Goal: Information Seeking & Learning: Learn about a topic

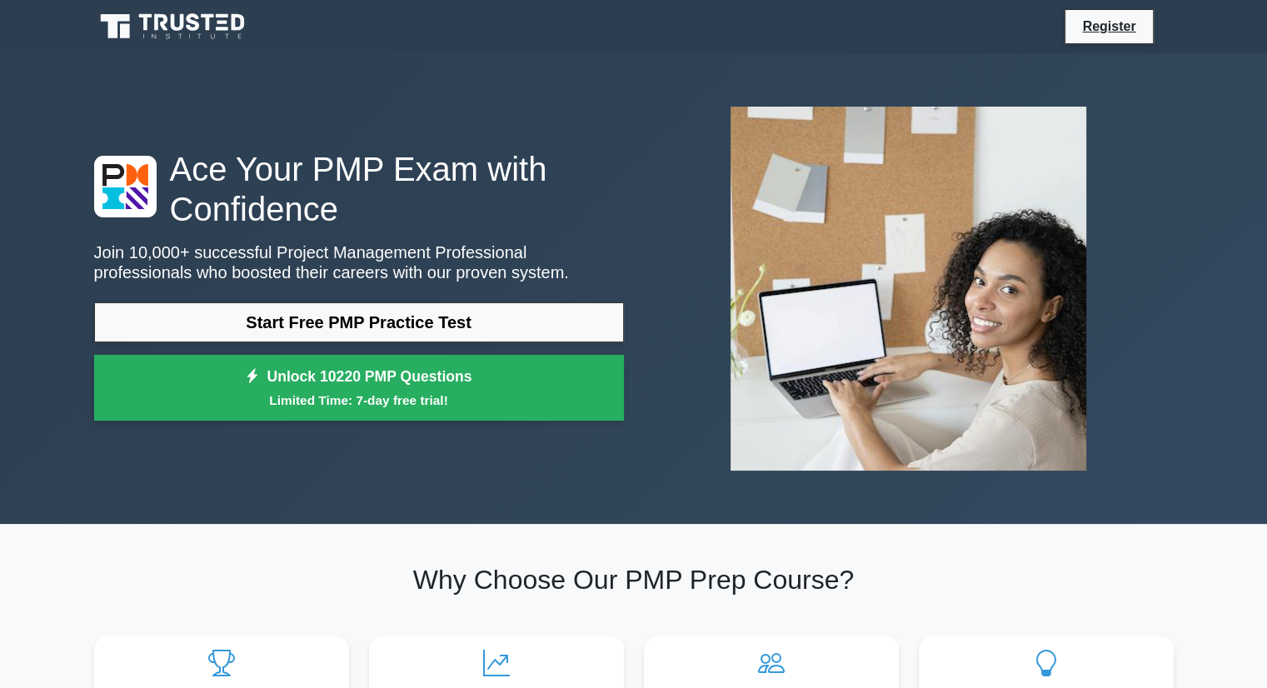
click at [364, 331] on link "Start Free PMP Practice Test" at bounding box center [359, 322] width 530 height 40
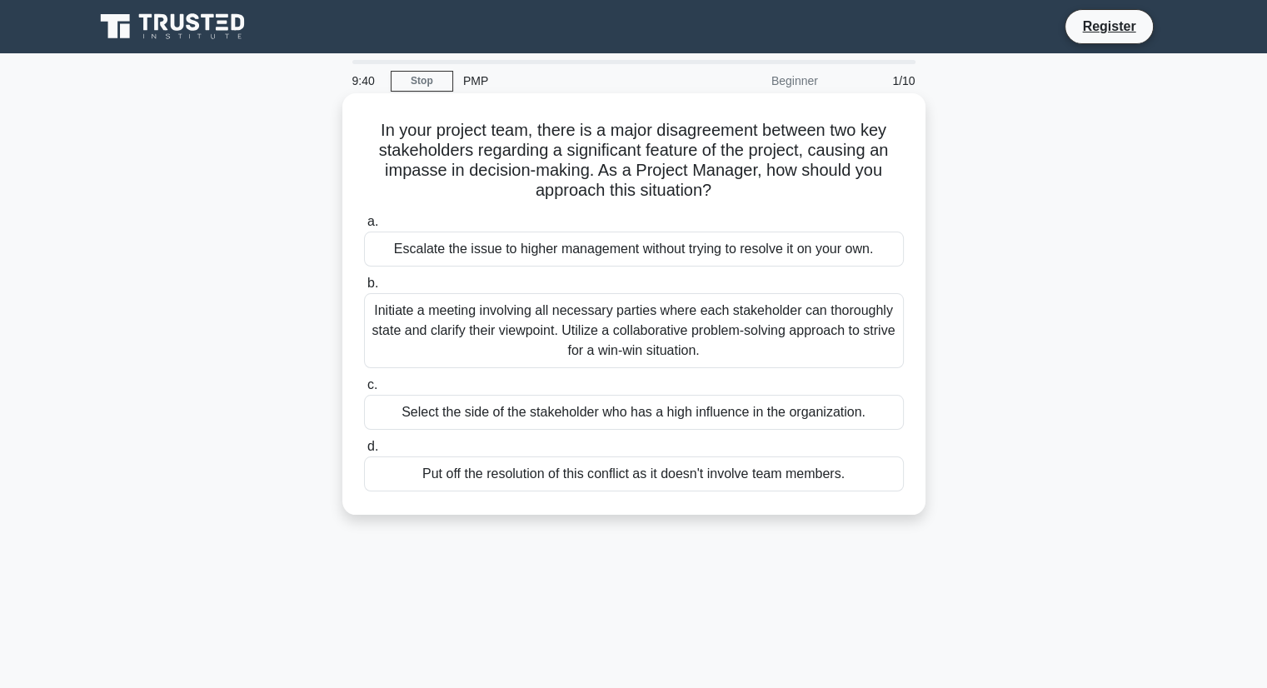
click at [570, 338] on div "Initiate a meeting involving all necessary parties where each stakeholder can t…" at bounding box center [634, 330] width 540 height 75
click at [364, 289] on input "b. Initiate a meeting involving all necessary parties where each stakeholder ca…" at bounding box center [364, 283] width 0 height 11
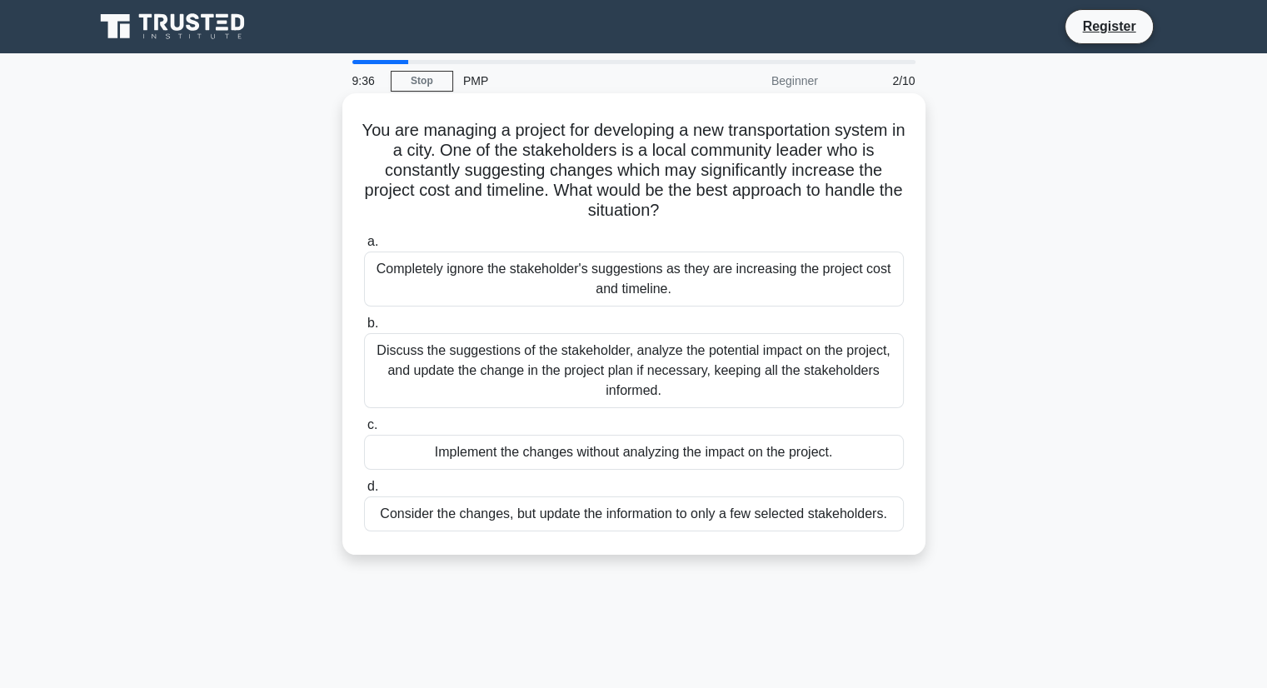
click at [539, 357] on div "Discuss the suggestions of the stakeholder, analyze the potential impact on the…" at bounding box center [634, 370] width 540 height 75
click at [364, 329] on input "b. Discuss the suggestions of the stakeholder, analyze the potential impact on …" at bounding box center [364, 323] width 0 height 11
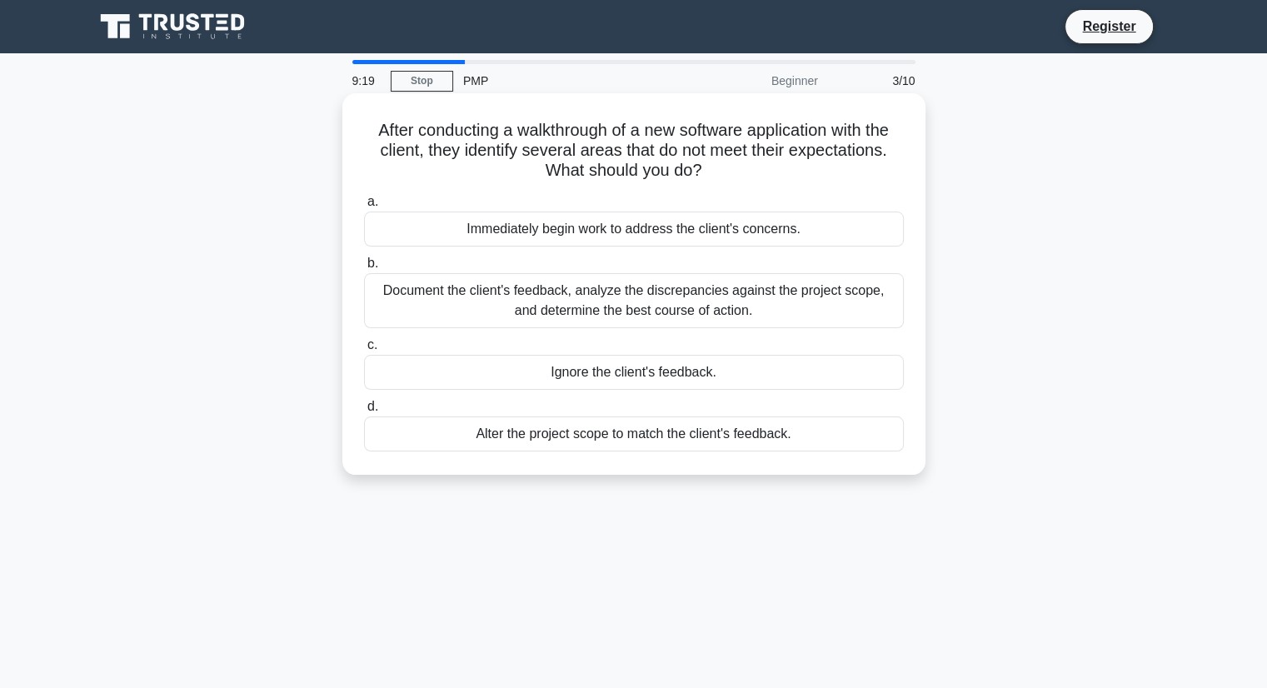
click at [651, 296] on div "Document the client's feedback, analyze the discrepancies against the project s…" at bounding box center [634, 300] width 540 height 55
click at [364, 269] on input "b. Document the client's feedback, analyze the discrepancies against the projec…" at bounding box center [364, 263] width 0 height 11
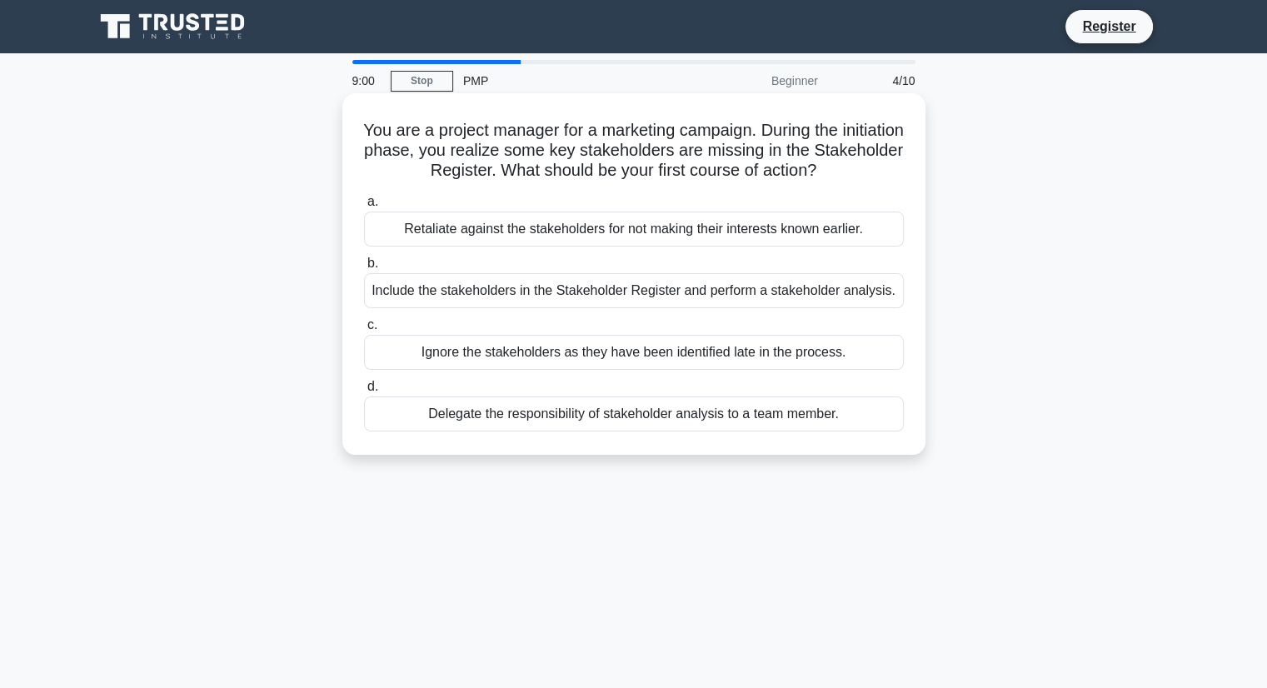
click at [580, 291] on div "Include the stakeholders in the Stakeholder Register and perform a stakeholder …" at bounding box center [634, 290] width 540 height 35
click at [364, 269] on input "b. Include the stakeholders in the Stakeholder Register and perform a stakehold…" at bounding box center [364, 263] width 0 height 11
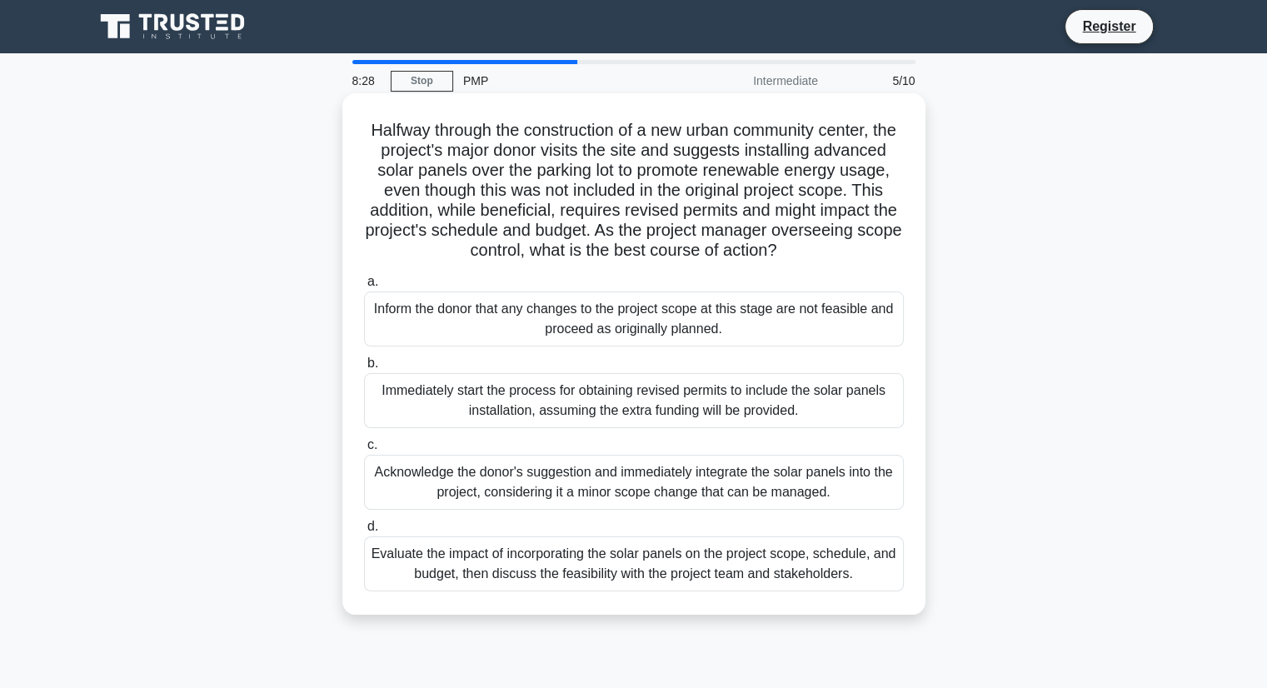
click at [527, 591] on div "Evaluate the impact of incorporating the solar panels on the project scope, sch…" at bounding box center [634, 563] width 540 height 55
click at [364, 532] on input "d. Evaluate the impact of incorporating the solar panels on the project scope, …" at bounding box center [364, 526] width 0 height 11
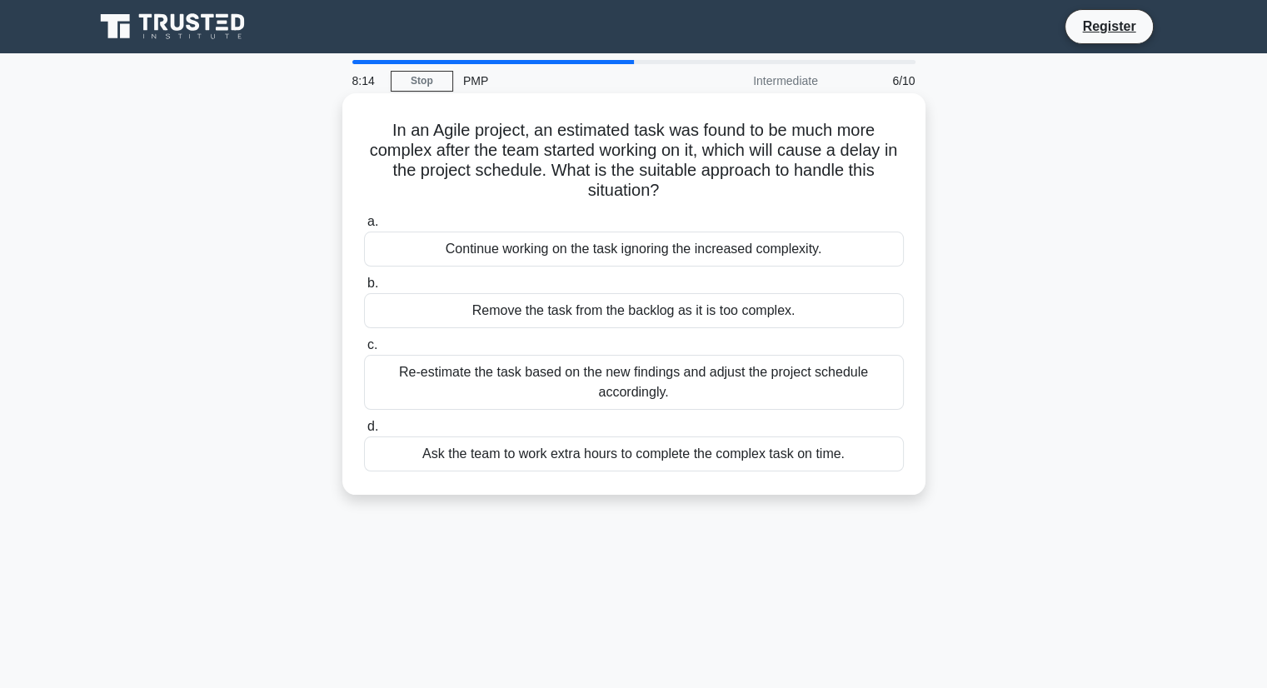
click at [623, 383] on div "Re-estimate the task based on the new findings and adjust the project schedule …" at bounding box center [634, 382] width 540 height 55
click at [364, 351] on input "c. Re-estimate the task based on the new findings and adjust the project schedu…" at bounding box center [364, 345] width 0 height 11
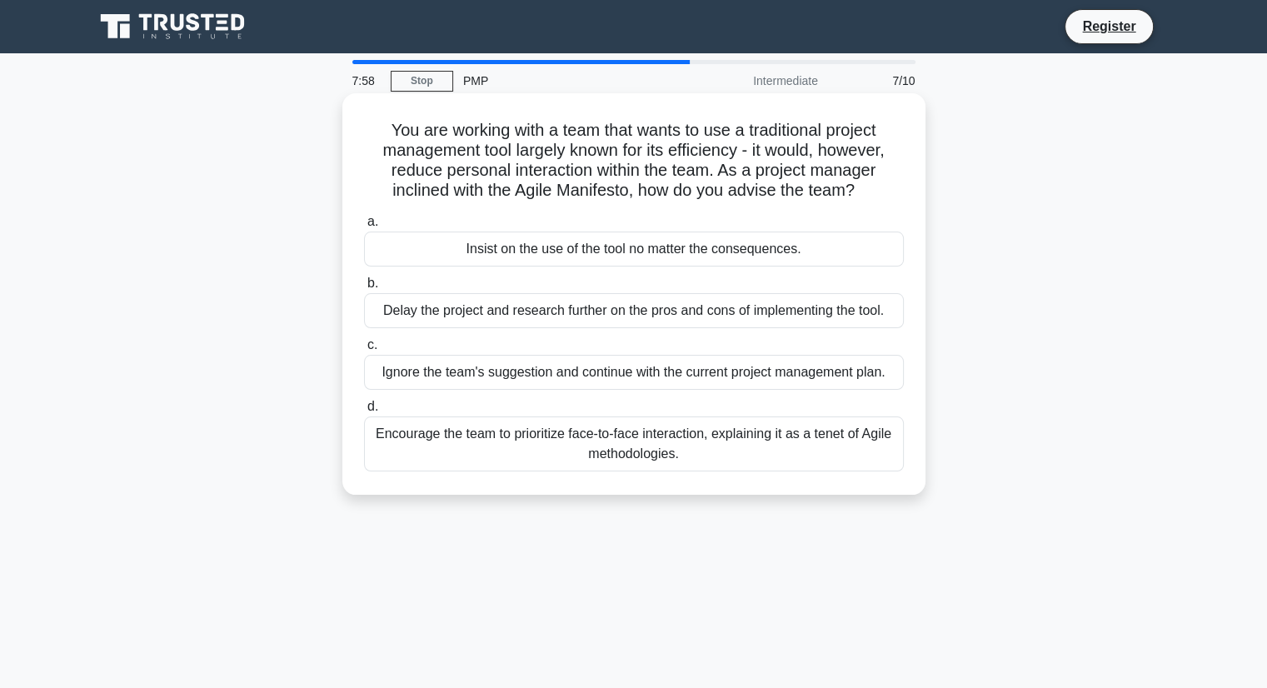
click at [554, 441] on div "Encourage the team to prioritize face-to-face interaction, explaining it as a t…" at bounding box center [634, 443] width 540 height 55
click at [364, 412] on input "d. Encourage the team to prioritize face-to-face interaction, explaining it as …" at bounding box center [364, 406] width 0 height 11
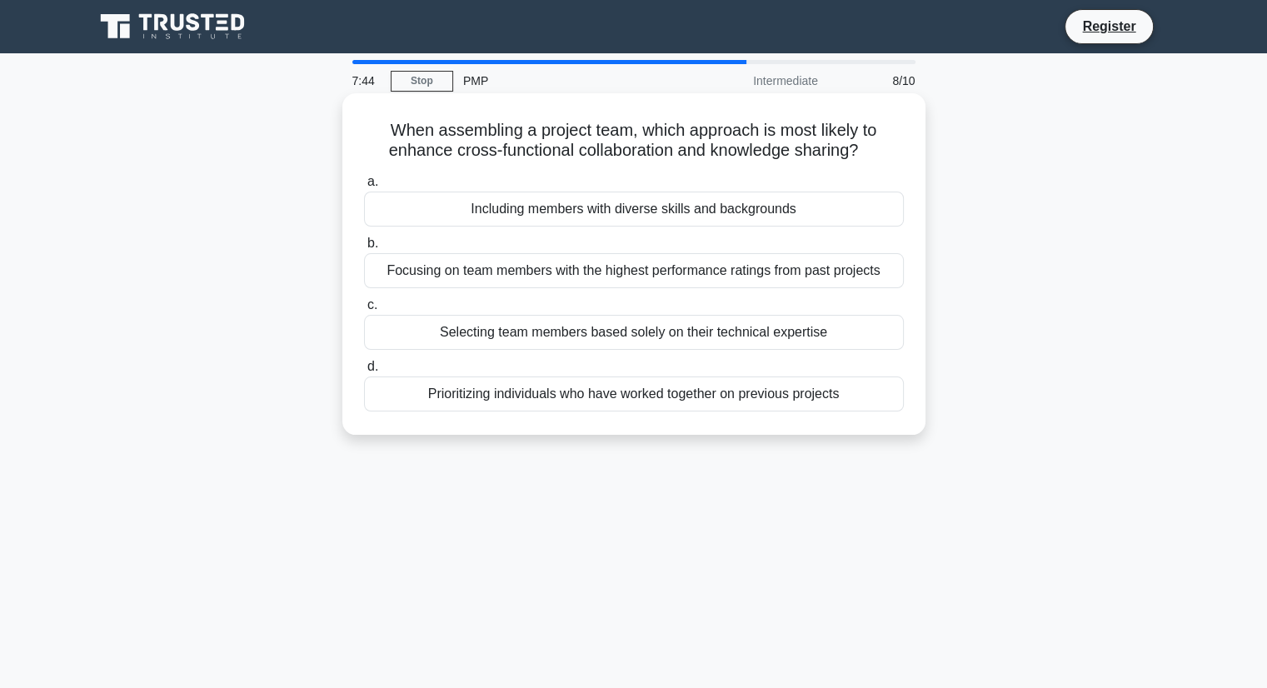
click at [650, 212] on div "Including members with diverse skills and backgrounds" at bounding box center [634, 209] width 540 height 35
click at [364, 187] on input "a. Including members with diverse skills and backgrounds" at bounding box center [364, 182] width 0 height 11
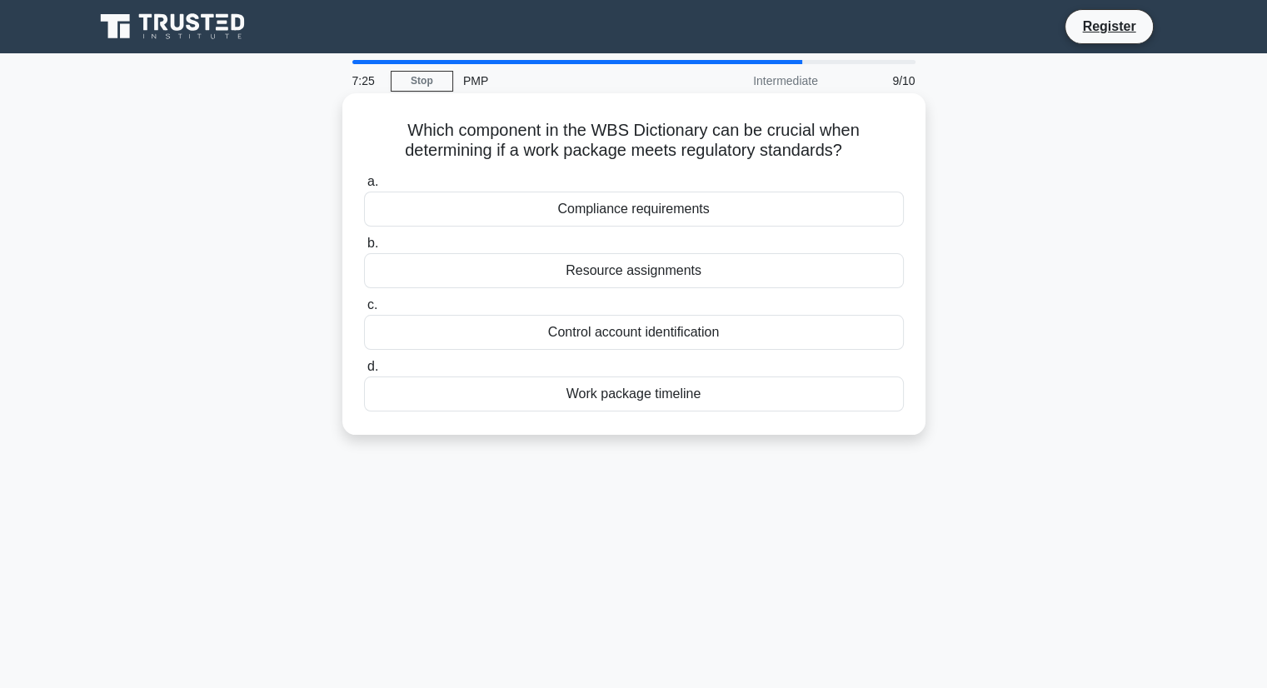
click at [630, 220] on div "Compliance requirements" at bounding box center [634, 209] width 540 height 35
click at [364, 187] on input "a. Compliance requirements" at bounding box center [364, 182] width 0 height 11
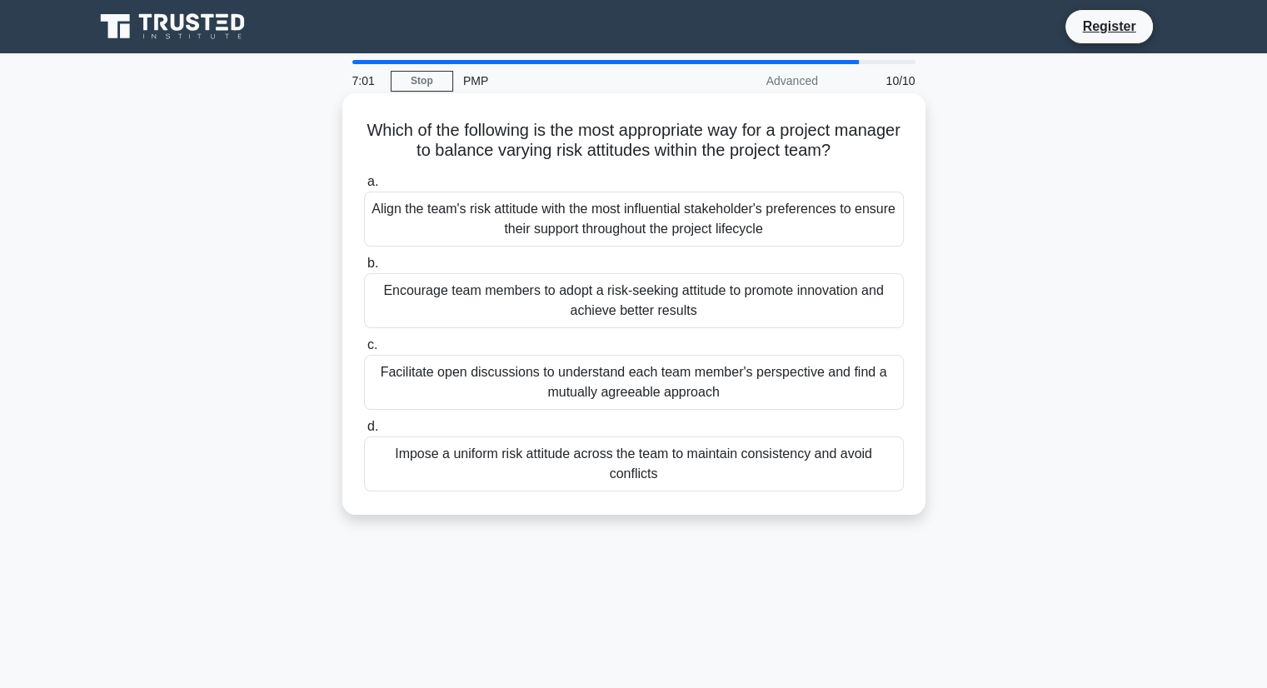
click at [606, 401] on div "Facilitate open discussions to understand each team member's perspective and fi…" at bounding box center [634, 382] width 540 height 55
click at [364, 351] on input "c. Facilitate open discussions to understand each team member's perspective and…" at bounding box center [364, 345] width 0 height 11
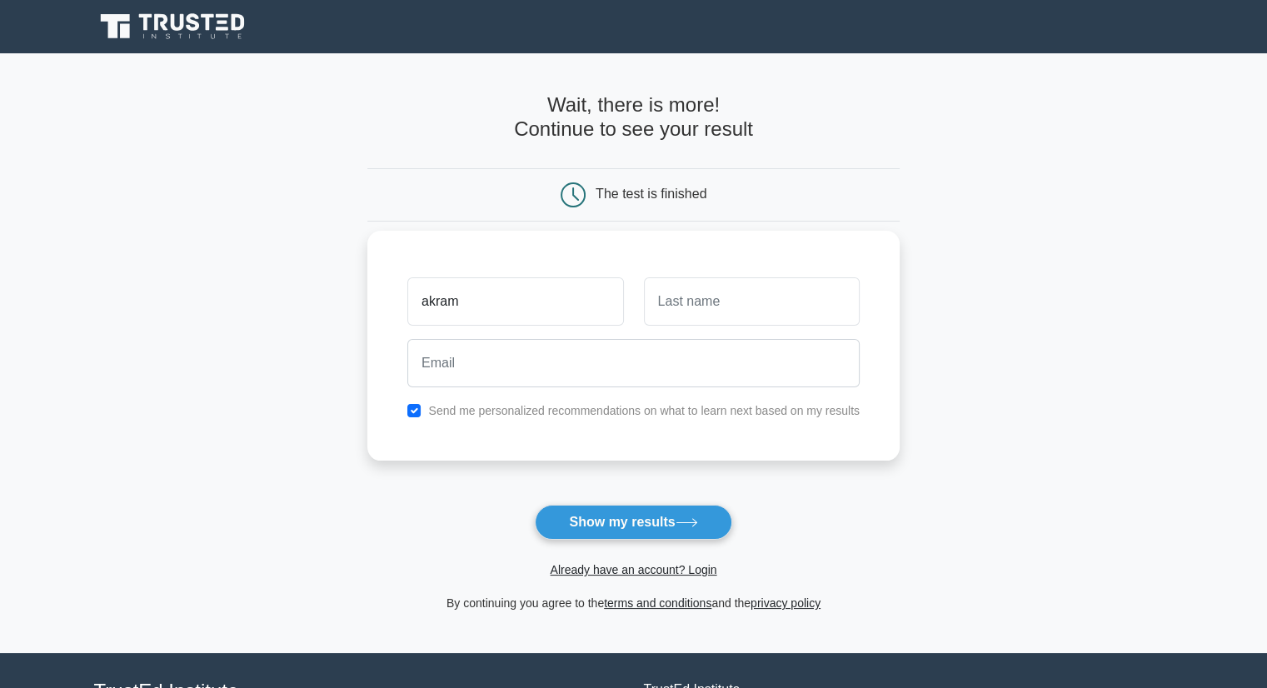
type input "akram"
type input "Mo"
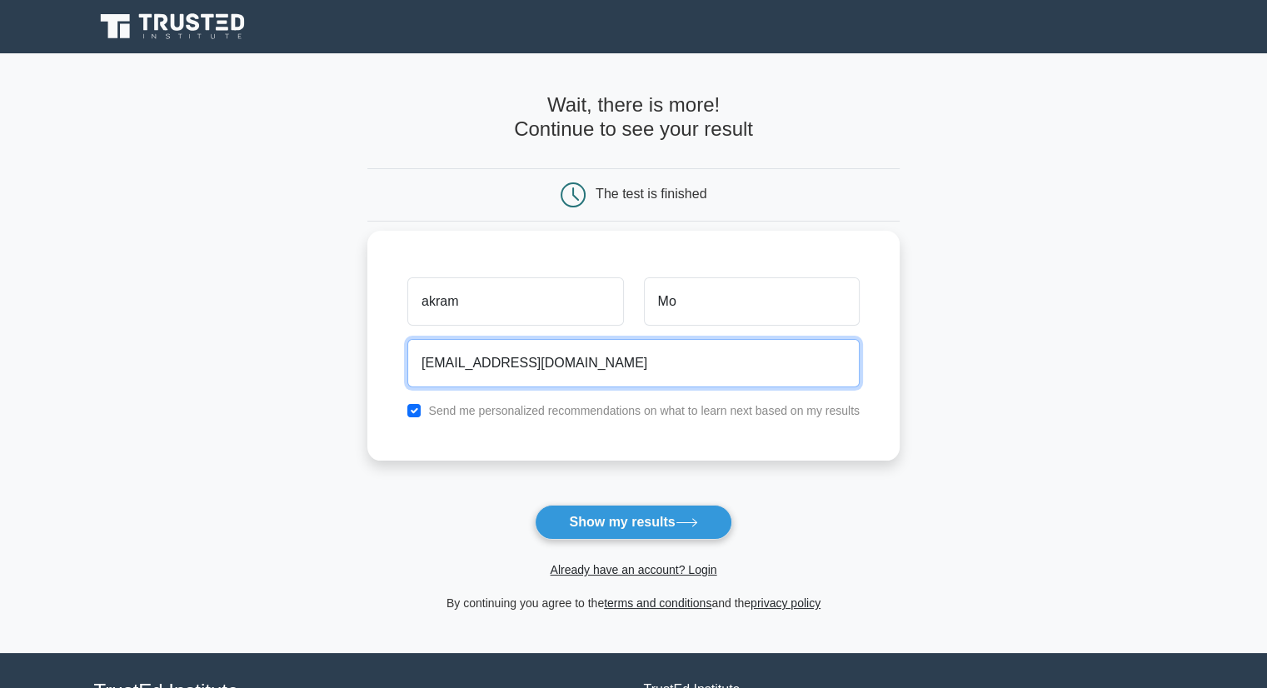
type input "[EMAIL_ADDRESS][DOMAIN_NAME]"
click at [535, 505] on button "Show my results" at bounding box center [633, 522] width 197 height 35
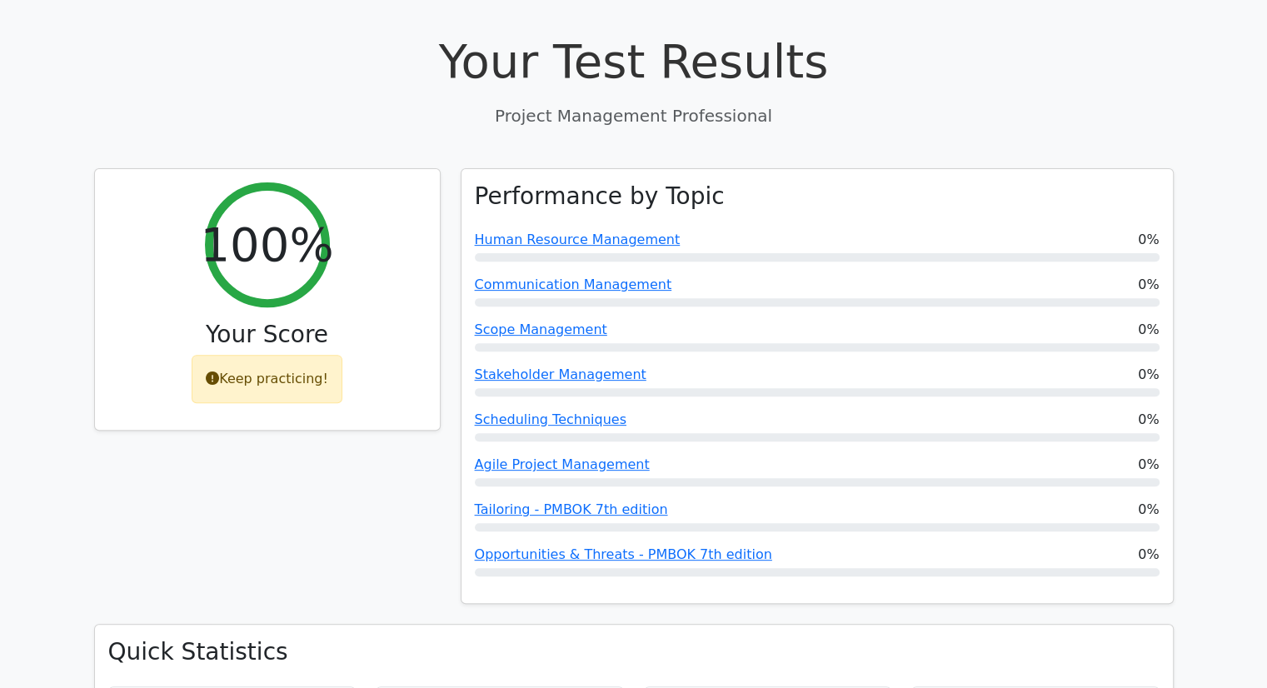
scroll to position [530, 0]
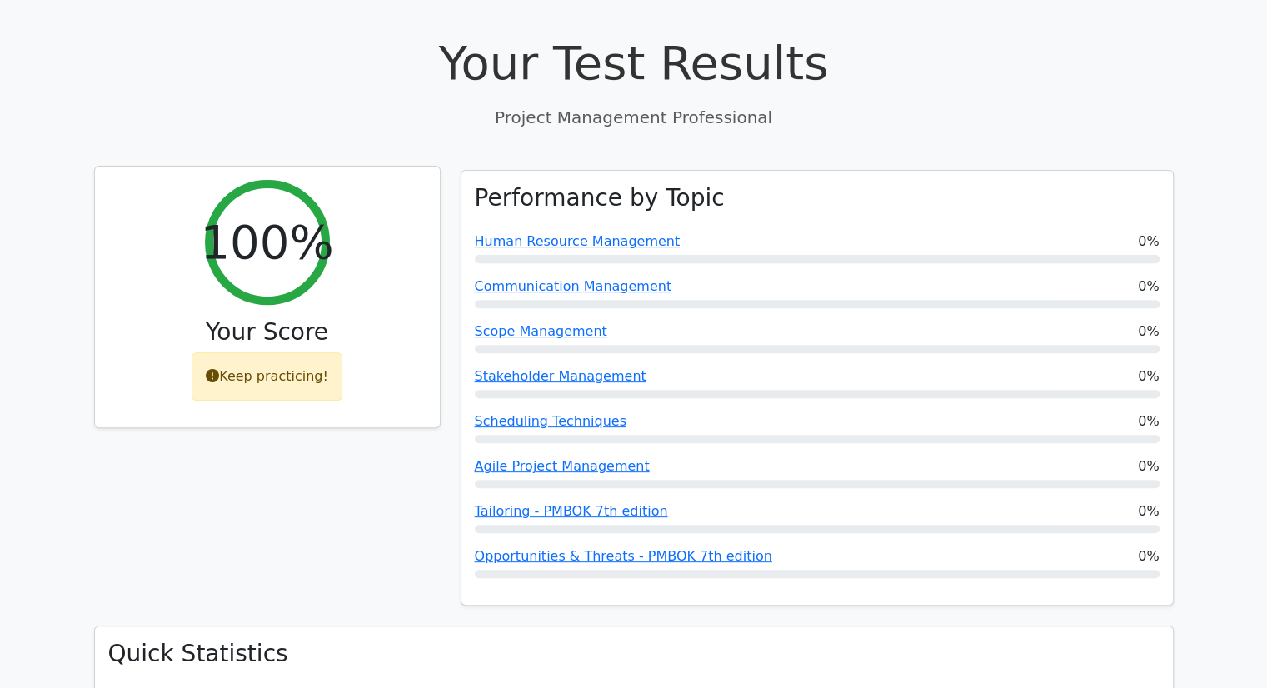
click at [219, 369] on icon at bounding box center [212, 375] width 13 height 13
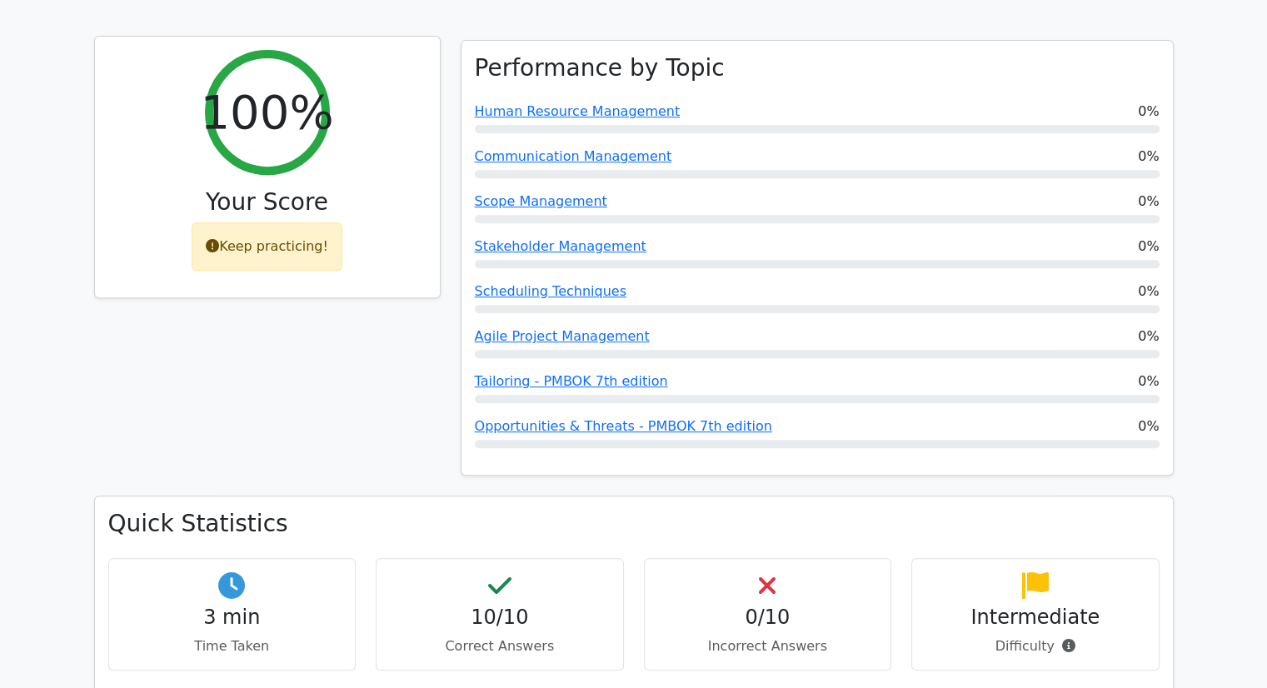
scroll to position [685, 0]
